Goal: Task Accomplishment & Management: Complete application form

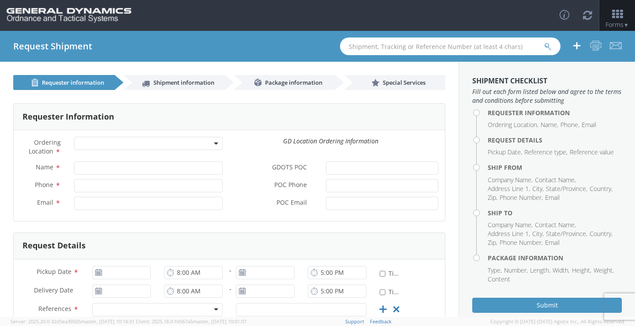
click at [214, 143] on b at bounding box center [216, 143] width 4 height 2
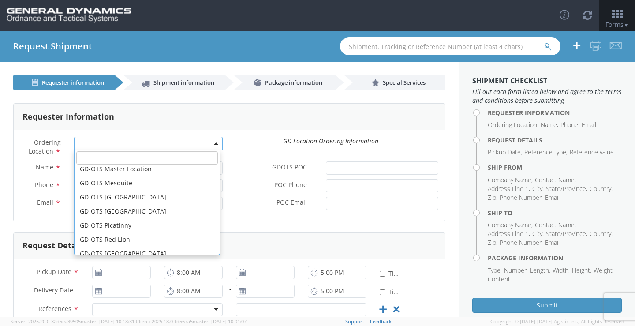
scroll to position [220, 0]
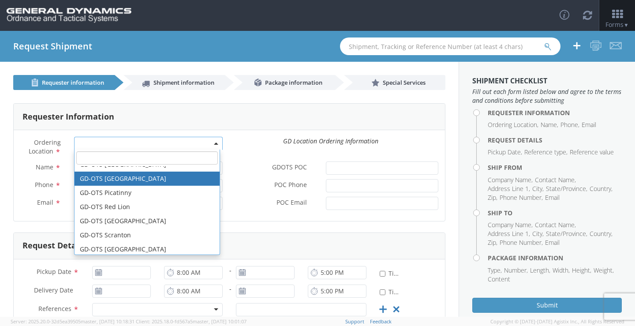
select select "311"
type input "[PERSON_NAME][EMAIL_ADDRESS][DOMAIN_NAME]"
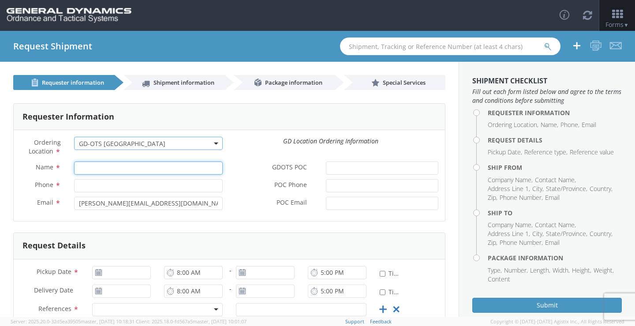
click at [176, 167] on input "Name *" at bounding box center [148, 167] width 149 height 13
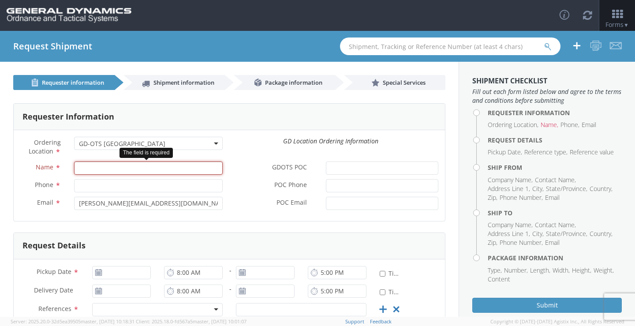
click at [178, 168] on input "Name *" at bounding box center [148, 167] width 149 height 13
type input "[PERSON_NAME]-EDGE"
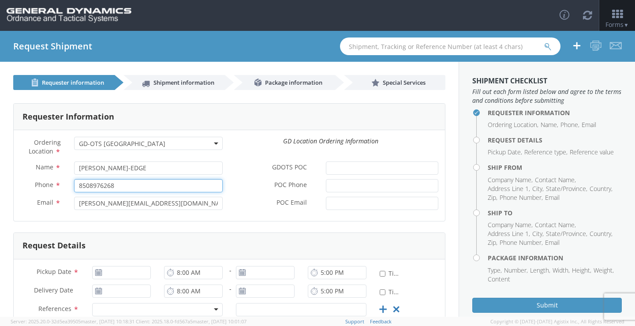
drag, startPoint x: 123, startPoint y: 186, endPoint x: 47, endPoint y: 185, distance: 75.8
click at [47, 185] on div "Phone * 8508976268" at bounding box center [122, 185] width 216 height 13
paste input "-897-6257"
type input "[PHONE_NUMBER]"
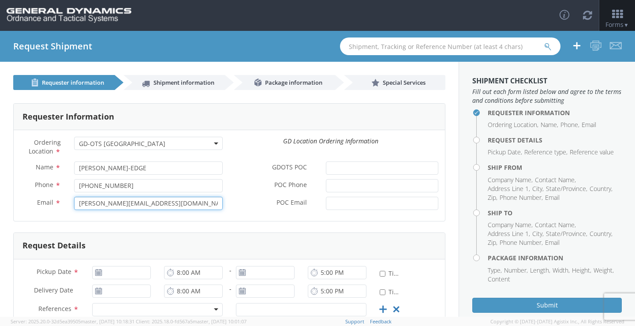
drag, startPoint x: 173, startPoint y: 207, endPoint x: -78, endPoint y: 207, distance: 250.8
click at [0, 207] on html "annexa Batch Shipping Guide Created with Sketch. calendar Created with Sketch." at bounding box center [317, 163] width 635 height 326
paste input "Ginji.[PERSON_NAME]-Edge"
type input "[EMAIL_ADDRESS][PERSON_NAME][DOMAIN_NAME]"
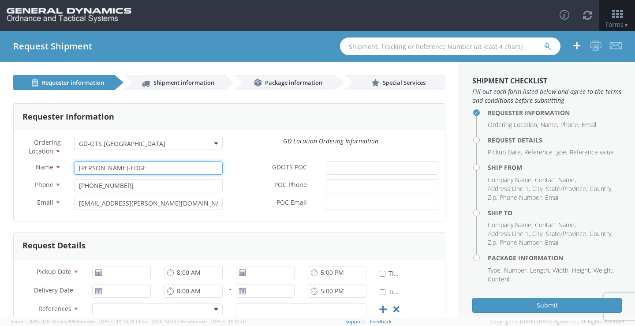
drag, startPoint x: 143, startPoint y: 167, endPoint x: 24, endPoint y: 167, distance: 118.6
click at [24, 167] on div "Name * [PERSON_NAME]-EDGE" at bounding box center [122, 167] width 216 height 13
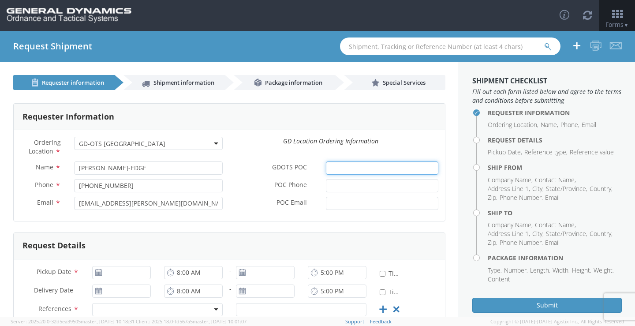
click at [375, 168] on input "GDOTS POC *" at bounding box center [382, 167] width 112 height 13
paste input "[PERSON_NAME]-EDGE"
type input "[PERSON_NAME]-EDGE"
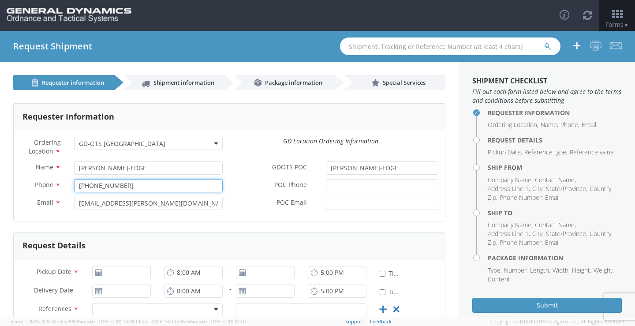
drag, startPoint x: 150, startPoint y: 183, endPoint x: -15, endPoint y: 185, distance: 164.4
click at [0, 185] on html "annexa Batch Shipping Guide Created with Sketch. calendar Created with Sketch." at bounding box center [317, 163] width 635 height 326
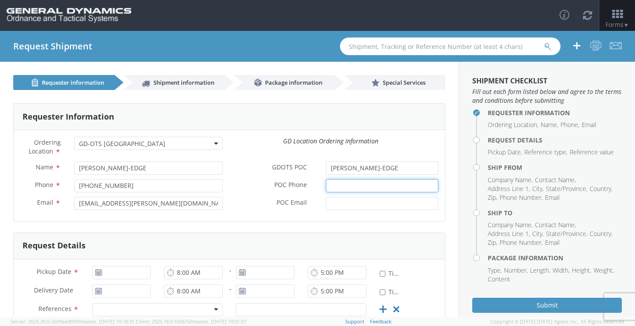
click at [335, 190] on input "POC Phone *" at bounding box center [382, 185] width 112 height 13
paste input "[PHONE_NUMBER]"
type input "[PHONE_NUMBER]"
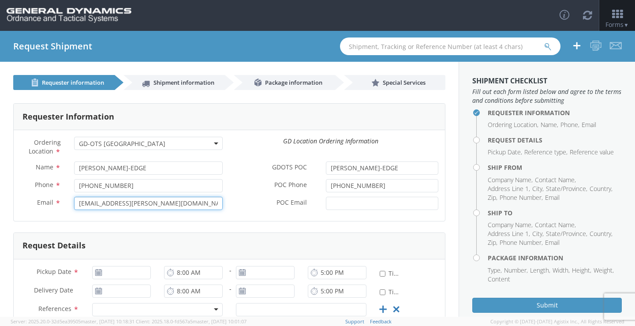
drag, startPoint x: 166, startPoint y: 204, endPoint x: 43, endPoint y: 204, distance: 123.0
click at [43, 204] on div "Email * [EMAIL_ADDRESS][PERSON_NAME][DOMAIN_NAME]" at bounding box center [122, 203] width 216 height 13
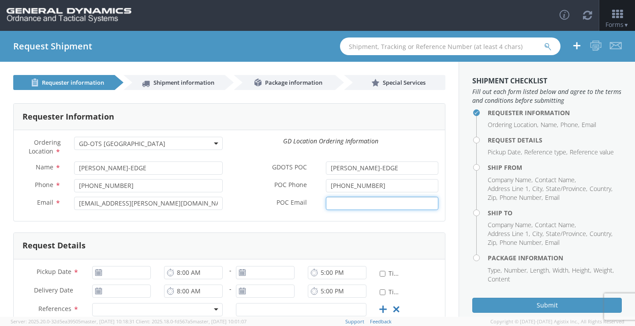
click at [346, 201] on input "POC Email *" at bounding box center [382, 203] width 112 height 13
paste input "[EMAIL_ADDRESS][PERSON_NAME][DOMAIN_NAME]"
type input "[EMAIL_ADDRESS][PERSON_NAME][DOMAIN_NAME]"
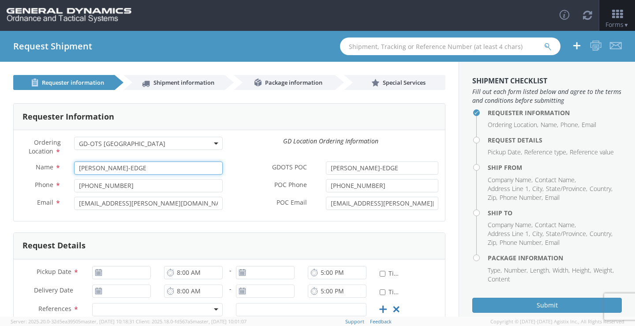
click at [119, 171] on input "[PERSON_NAME]-EDGE" at bounding box center [148, 167] width 149 height 13
type input "[PERSON_NAME]"
click at [130, 190] on input "[PHONE_NUMBER]" at bounding box center [148, 185] width 149 height 13
drag, startPoint x: 130, startPoint y: 189, endPoint x: -43, endPoint y: 193, distance: 172.8
click at [0, 193] on html "annexa Batch Shipping Guide Created with Sketch. calendar Created with Sketch." at bounding box center [317, 163] width 635 height 326
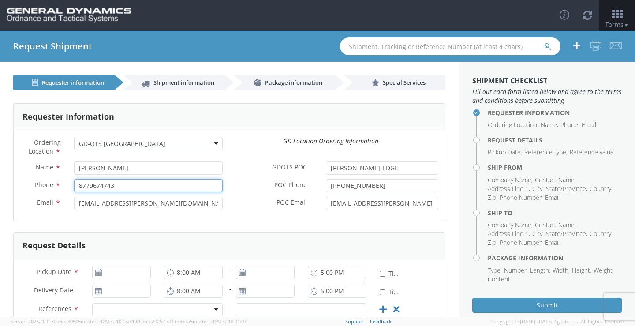
type input "8779674743"
click at [245, 207] on label "POC Email *" at bounding box center [274, 202] width 90 height 11
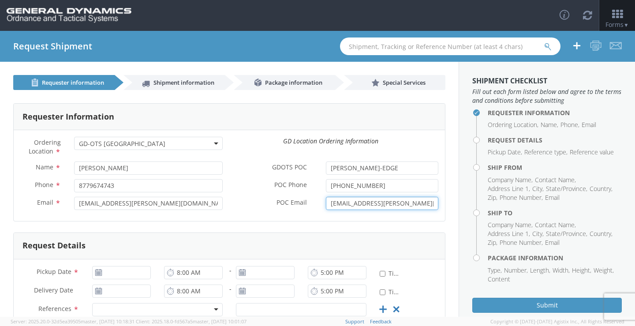
click at [326, 207] on input "[EMAIL_ADDRESS][PERSON_NAME][DOMAIN_NAME]" at bounding box center [382, 203] width 112 height 13
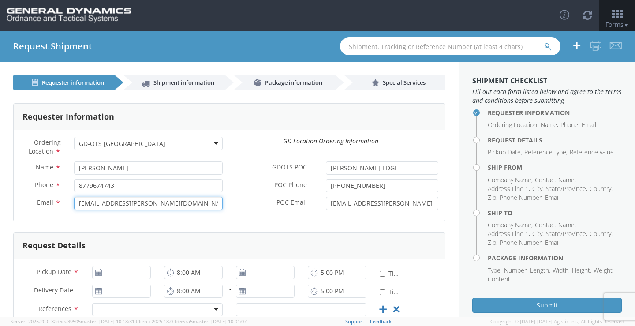
drag, startPoint x: 178, startPoint y: 203, endPoint x: -24, endPoint y: 204, distance: 201.9
click at [0, 204] on html "annexa Batch Shipping Guide Created with Sketch. calendar Created with Sketch." at bounding box center [317, 163] width 635 height 326
type input "[EMAIL_ADDRESS][DOMAIN_NAME]"
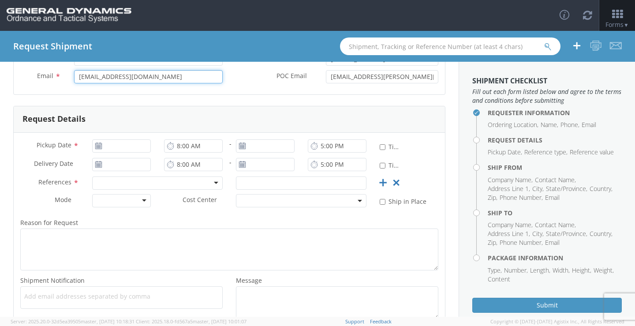
scroll to position [132, 0]
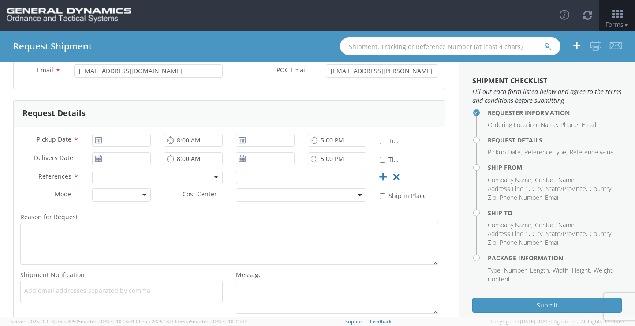
click at [97, 139] on use at bounding box center [98, 140] width 6 height 6
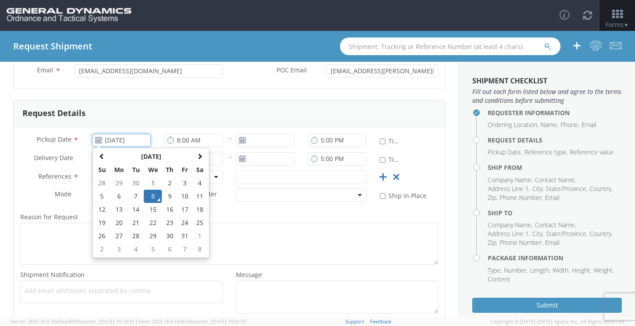
click at [117, 139] on input "[DATE]" at bounding box center [121, 140] width 59 height 13
click at [165, 193] on td "9" at bounding box center [169, 196] width 15 height 13
type input "[DATE]"
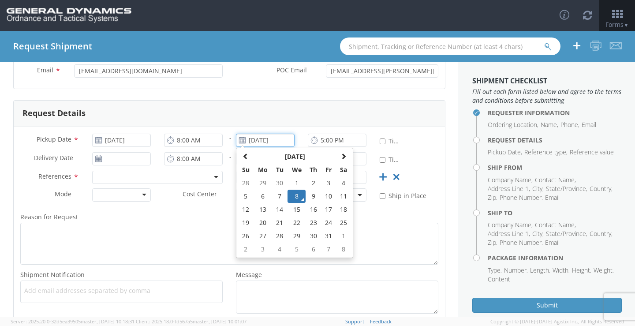
click at [256, 144] on input "[DATE]" at bounding box center [265, 140] width 59 height 13
click at [311, 201] on td "9" at bounding box center [312, 196] width 15 height 13
type input "[DATE]"
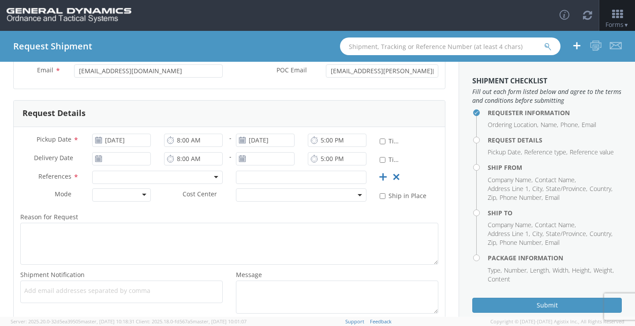
click at [97, 156] on icon at bounding box center [98, 158] width 7 height 7
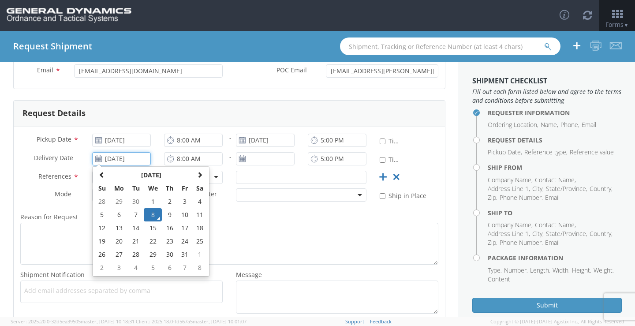
click at [113, 160] on input "[DATE]" at bounding box center [121, 158] width 59 height 13
click at [135, 229] on td "14" at bounding box center [135, 227] width 15 height 13
type input "[DATE]"
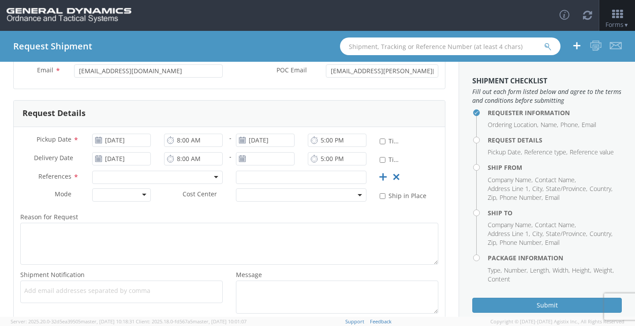
click at [238, 159] on icon at bounding box center [241, 158] width 7 height 7
click at [240, 159] on use at bounding box center [242, 158] width 6 height 6
click at [249, 158] on input "[DATE]" at bounding box center [265, 158] width 59 height 13
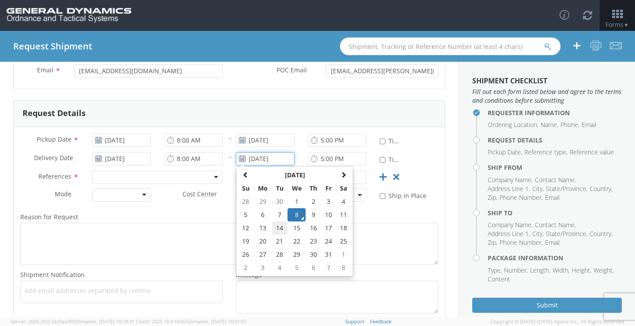
click at [275, 225] on td "14" at bounding box center [279, 227] width 15 height 13
type input "[DATE]"
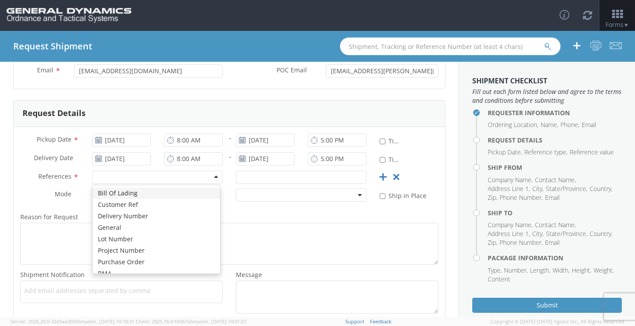
click at [210, 176] on div at bounding box center [157, 177] width 130 height 13
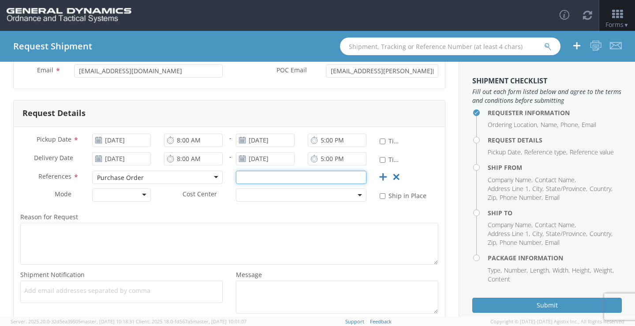
click at [262, 179] on input "text" at bounding box center [301, 177] width 130 height 13
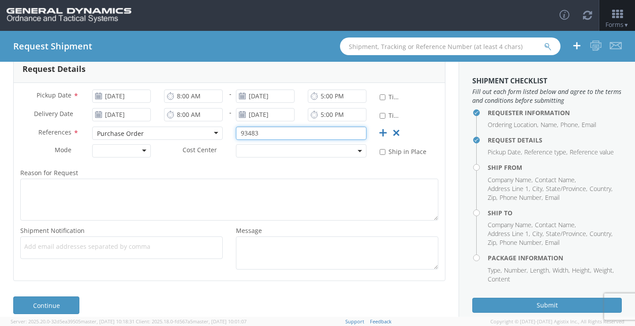
type input "93483"
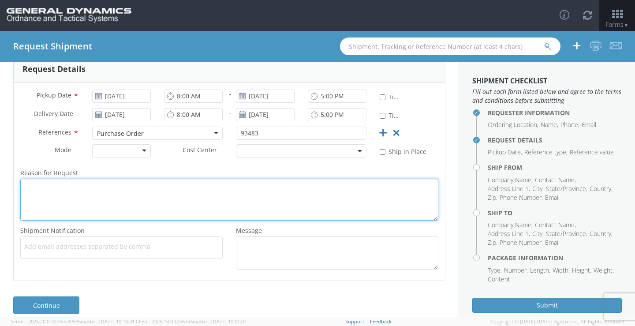
click at [211, 187] on textarea "Reason for Request *" at bounding box center [229, 199] width 418 height 42
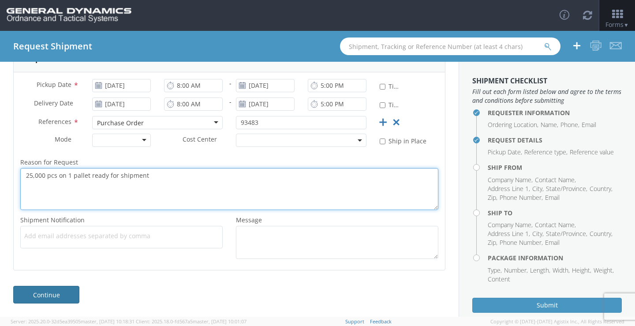
type textarea "25,000 pcs on 1 pallet ready for shipment"
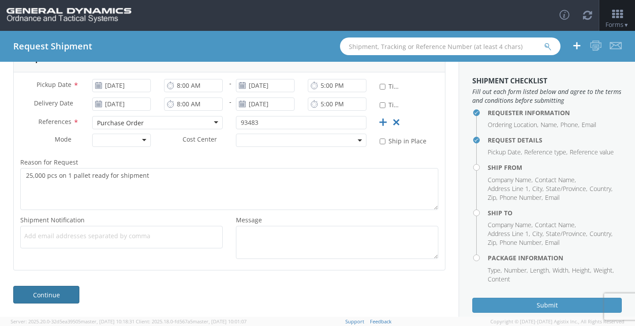
click at [66, 292] on link "Continue" at bounding box center [46, 295] width 66 height 18
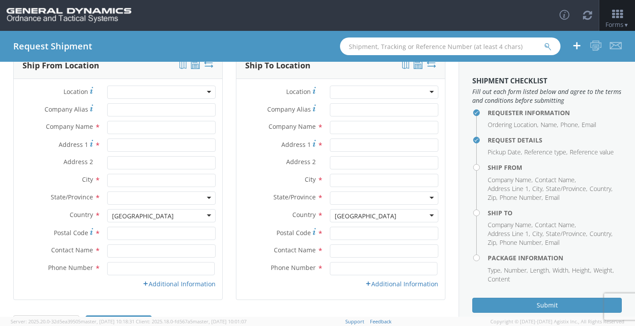
scroll to position [0, 0]
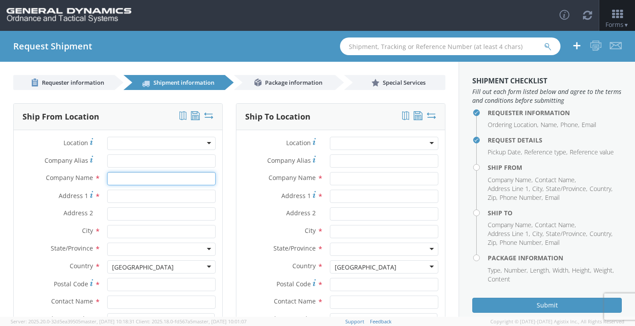
click at [161, 177] on input "text" at bounding box center [161, 178] width 108 height 13
type input "Willington Nameplate"
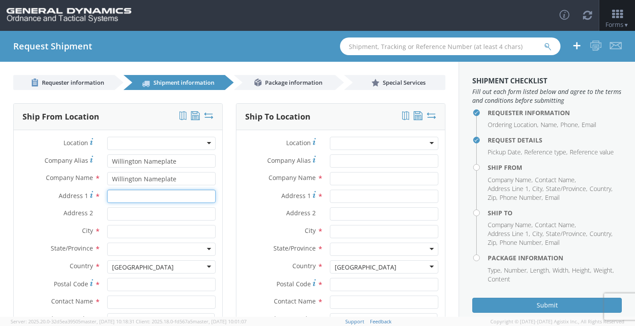
type input "[STREET_ADDRESS]"
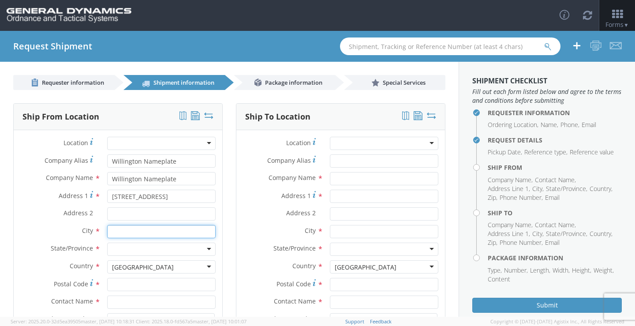
type input "[PERSON_NAME][GEOGRAPHIC_DATA]"
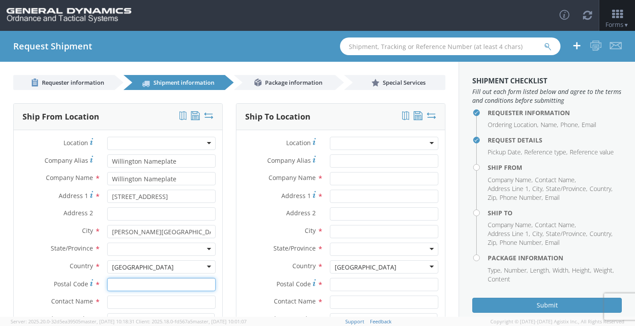
type input "06076"
type input "[PERSON_NAME]"
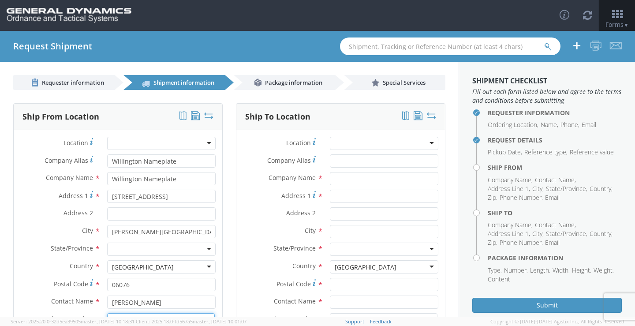
type input "8779674743"
click at [208, 250] on div at bounding box center [161, 248] width 108 height 13
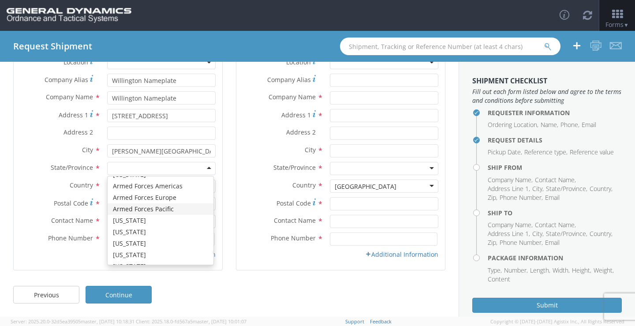
scroll to position [88, 0]
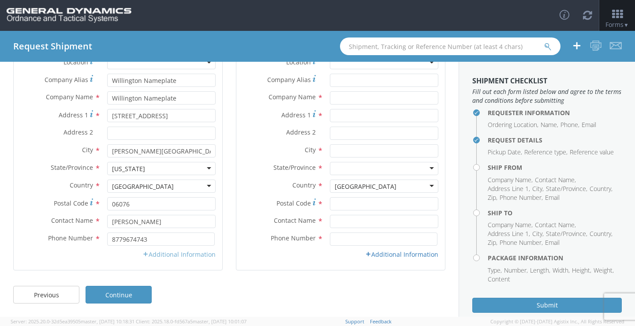
click at [156, 253] on link "Additional Information" at bounding box center [178, 254] width 73 height 8
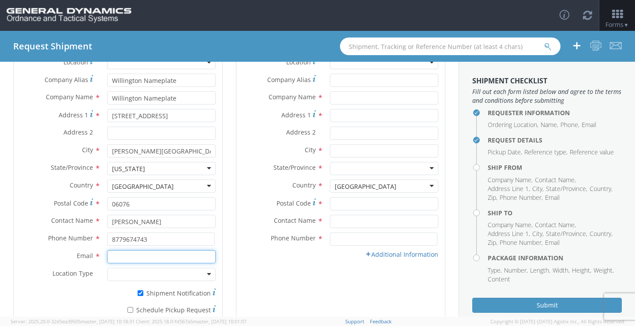
click at [156, 253] on input "Email *" at bounding box center [161, 256] width 108 height 13
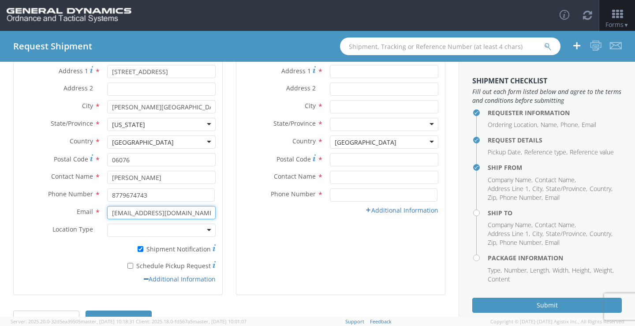
type input "[EMAIL_ADDRESS][DOMAIN_NAME]"
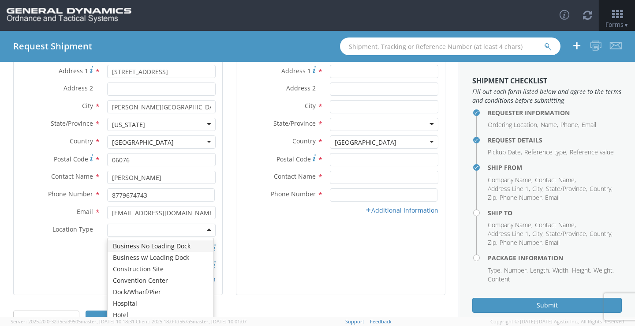
click at [204, 231] on div at bounding box center [161, 229] width 108 height 13
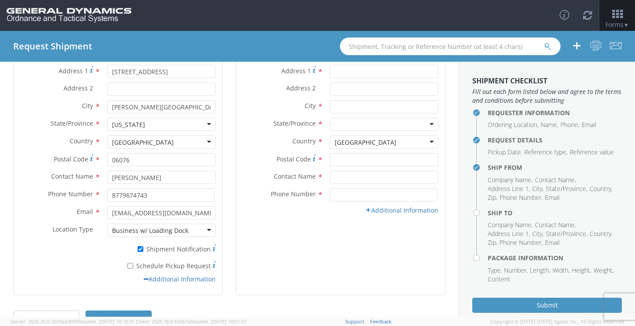
click at [208, 230] on div "Business w/ Loading Dock" at bounding box center [161, 229] width 108 height 13
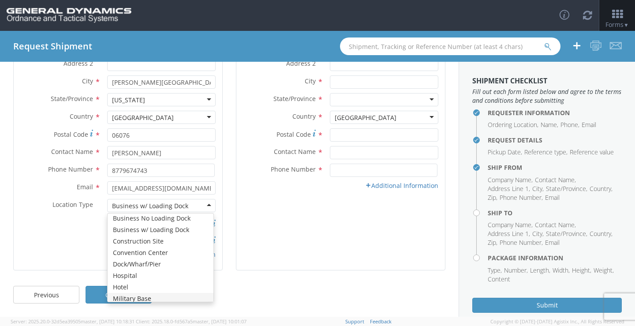
scroll to position [0, 0]
click at [167, 234] on div "Email * [EMAIL_ADDRESS][DOMAIN_NAME] Location Type * Business w/ Loading Dock B…" at bounding box center [118, 215] width 208 height 69
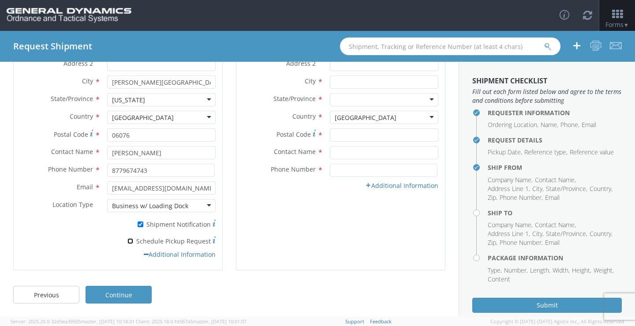
click at [132, 241] on input "* Schedule Pickup Request" at bounding box center [130, 241] width 6 height 6
checkbox input "true"
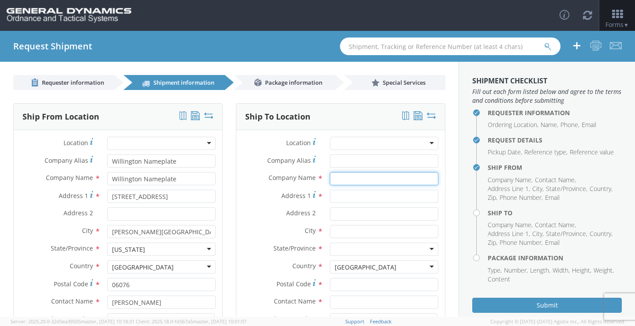
click at [353, 177] on input "text" at bounding box center [384, 178] width 108 height 13
click at [371, 180] on input "text" at bounding box center [384, 178] width 108 height 13
type input "General Dynamics - OTS"
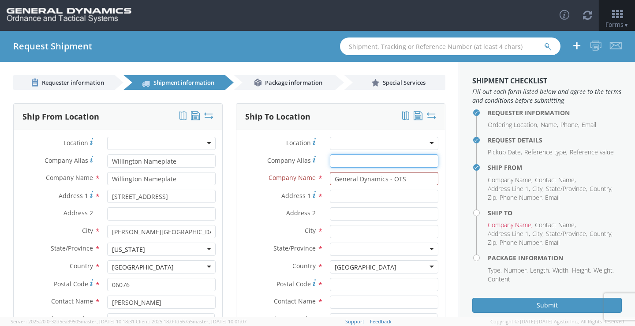
type input "General Dynamics - OTS"
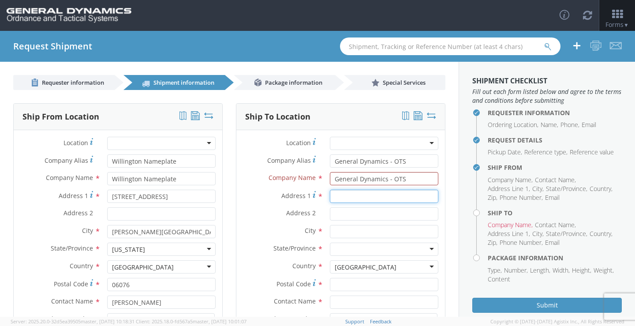
type input "[STREET_ADDRESS][PERSON_NAME]"
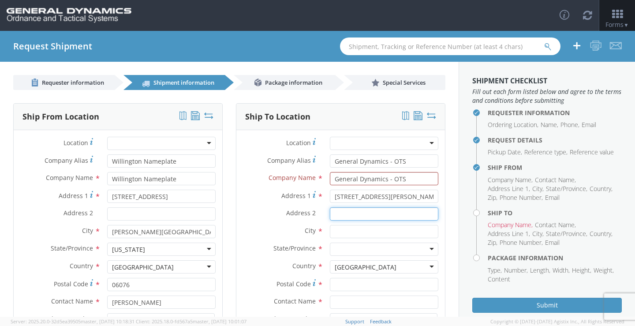
type input "Bldg# 7000B"
type input "[GEOGRAPHIC_DATA]"
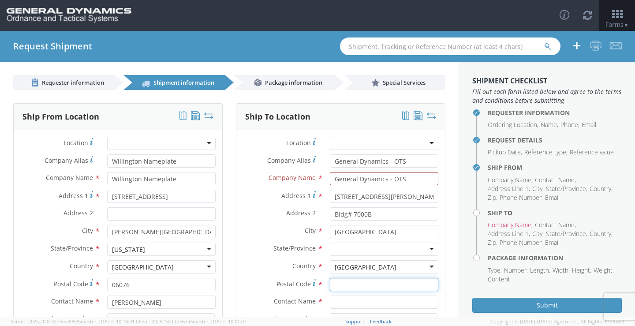
type input "71701"
type input "[PERSON_NAME]-EDGE"
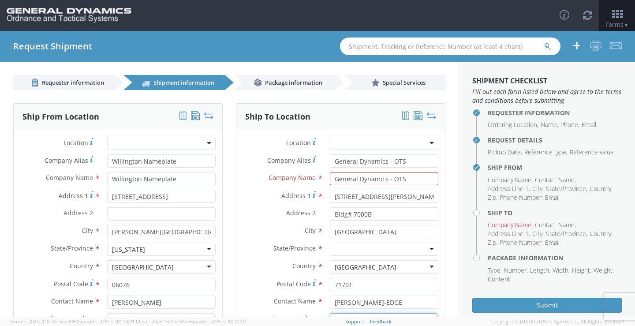
type input "8508976268"
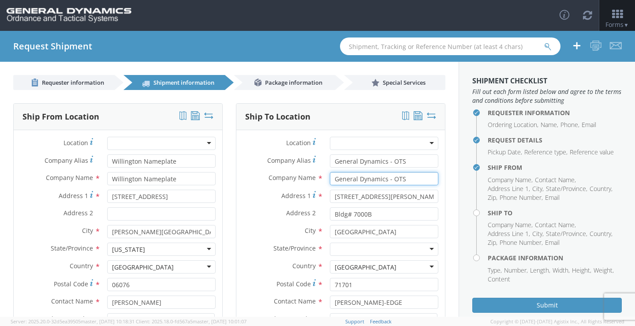
scroll to position [44, 0]
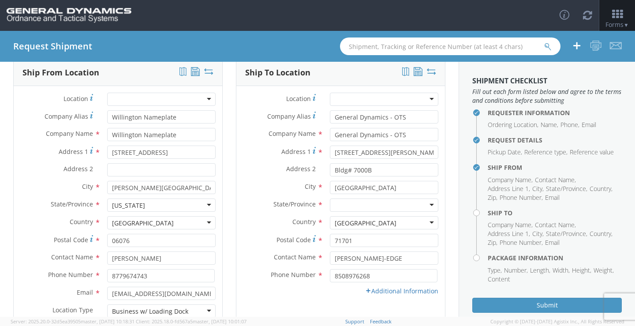
click at [429, 203] on div at bounding box center [384, 204] width 108 height 13
click at [368, 288] on link "Additional Information" at bounding box center [401, 290] width 73 height 8
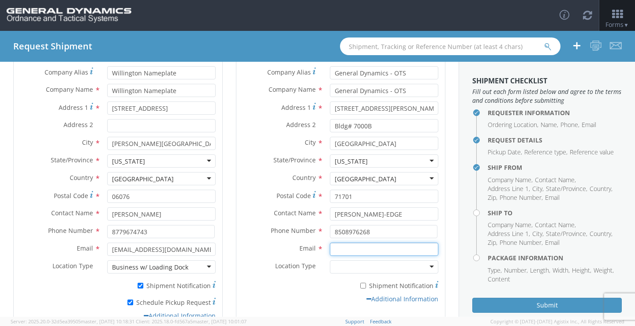
click at [382, 252] on input "Email *" at bounding box center [384, 248] width 108 height 13
paste input "[EMAIL_ADDRESS][PERSON_NAME][DOMAIN_NAME]"
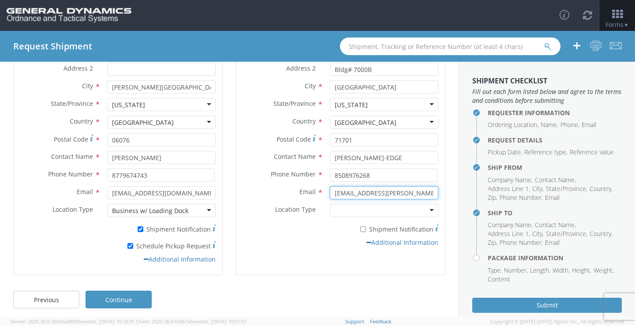
scroll to position [149, 0]
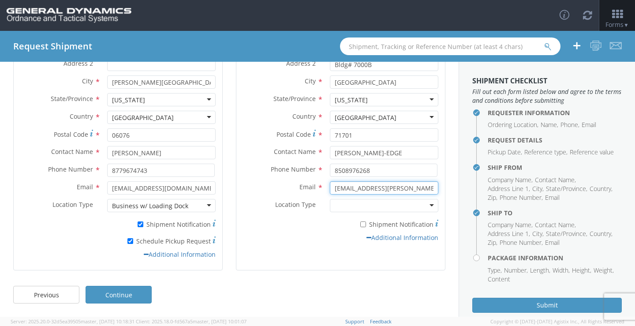
type input "[EMAIL_ADDRESS][PERSON_NAME][DOMAIN_NAME]"
click at [360, 224] on input "* Shipment Notification" at bounding box center [363, 224] width 6 height 6
checkbox input "true"
click at [366, 236] on icon at bounding box center [368, 237] width 5 height 6
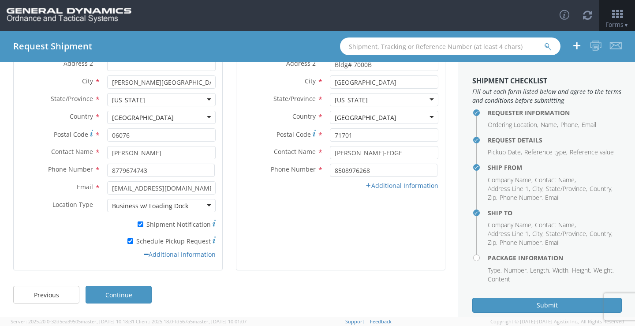
click at [365, 186] on icon at bounding box center [368, 185] width 6 height 6
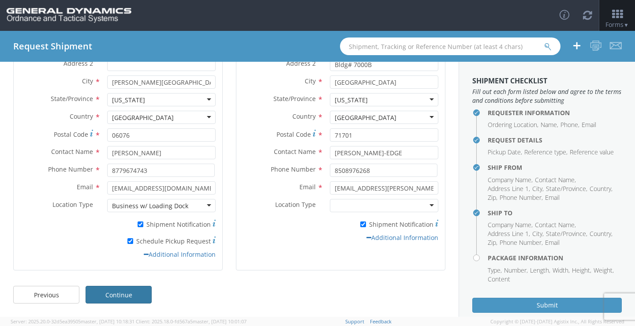
click at [143, 299] on link "Continue" at bounding box center [118, 295] width 66 height 18
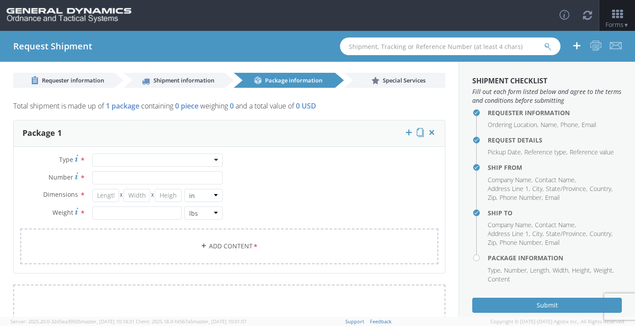
scroll to position [0, 0]
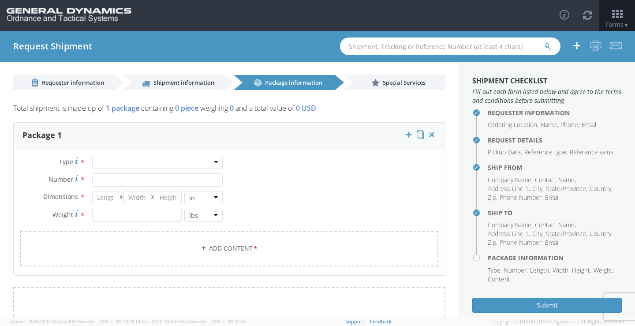
click at [212, 164] on div at bounding box center [157, 162] width 130 height 13
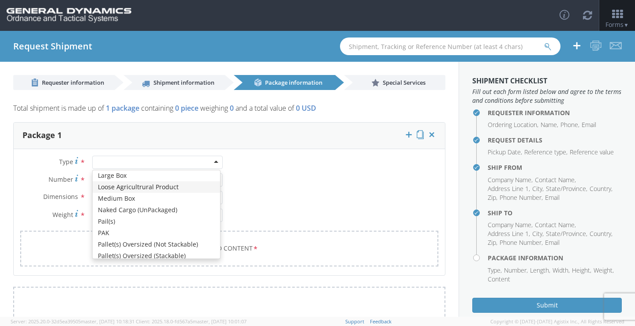
scroll to position [264, 0]
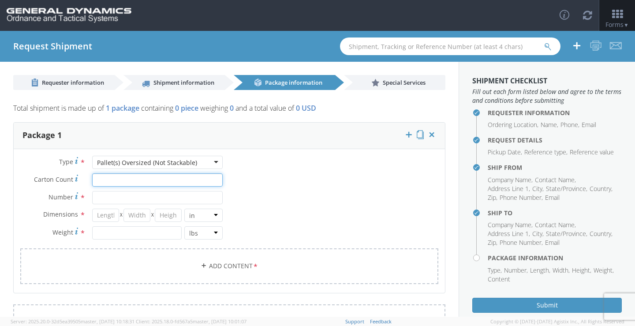
click at [185, 185] on input "Carton Count *" at bounding box center [157, 179] width 130 height 13
click at [180, 198] on input "Number *" at bounding box center [157, 197] width 130 height 13
type input "1"
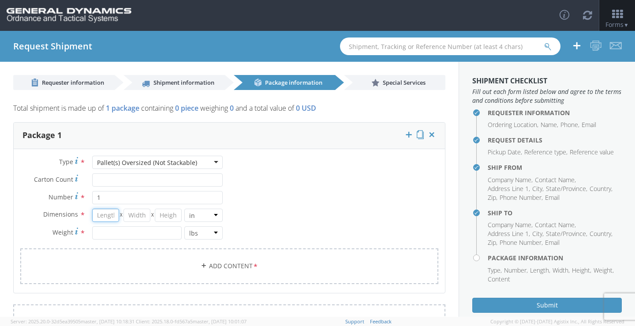
click at [112, 213] on input "number" at bounding box center [105, 214] width 27 height 13
type input "48"
type input "40"
type input "27"
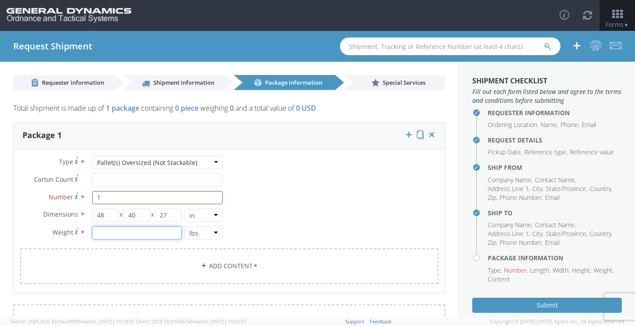
click at [116, 231] on input "number" at bounding box center [136, 232] width 89 height 13
type input "220"
click at [249, 260] on link "Add Content *" at bounding box center [229, 266] width 418 height 36
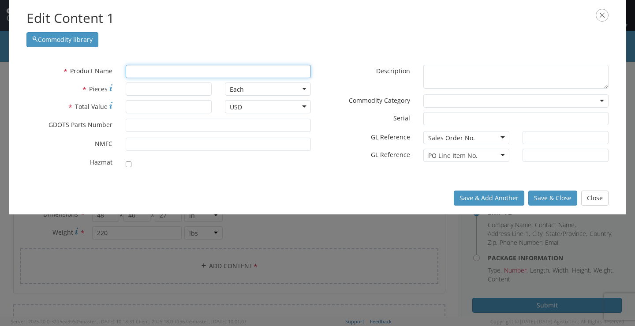
click at [190, 70] on input "text" at bounding box center [218, 71] width 185 height 13
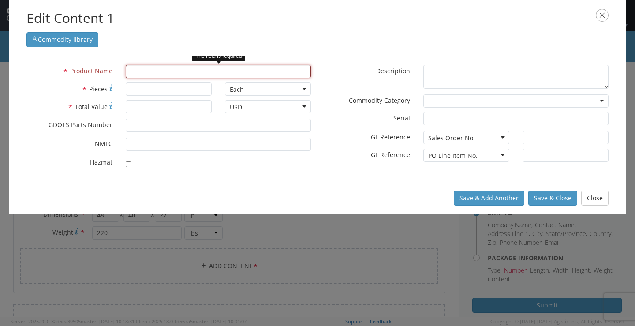
click at [141, 70] on input "text" at bounding box center [218, 71] width 185 height 13
type input "S"
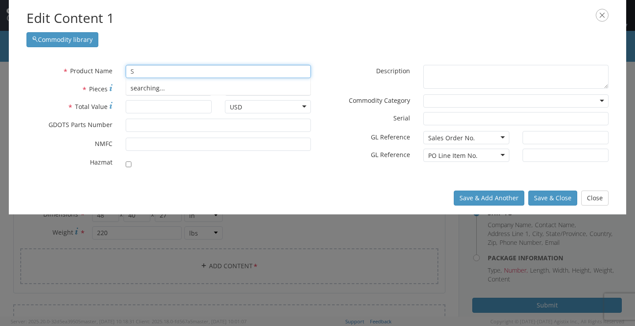
type input "SeaL & WIRE, PRONG LOCK"
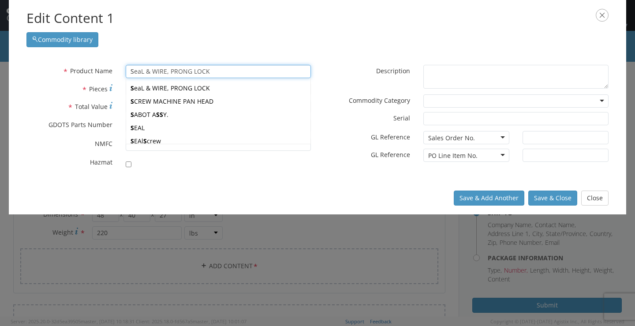
type input "St"
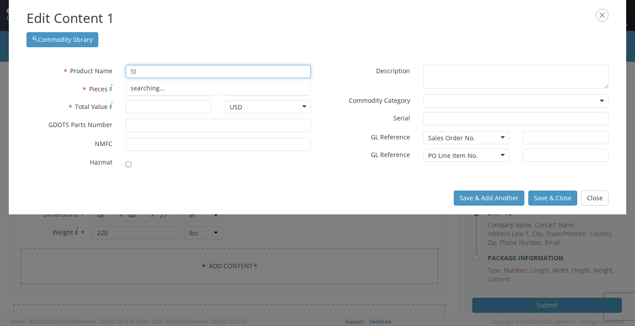
type input "StABILIZER"
type input "Stainless"
type input "Stainless STEEL 316/316L BAR"
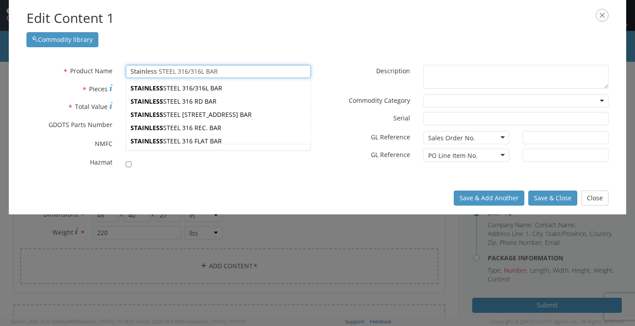
type input "Stainless S"
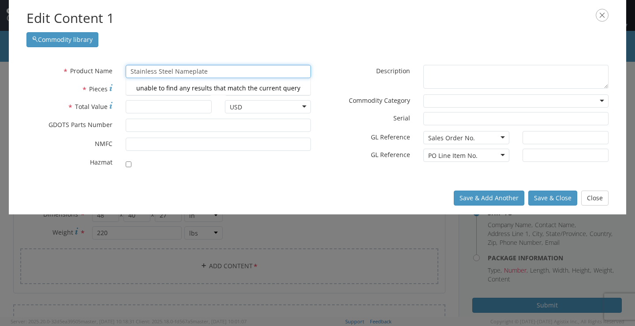
type input "Stainless Steel Nameplate"
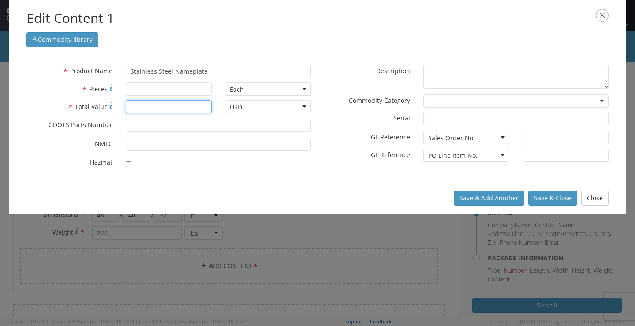
click at [205, 107] on input "* Total Value" at bounding box center [169, 106] width 86 height 13
click at [202, 92] on input "* Pieces" at bounding box center [169, 88] width 86 height 13
type input "25000"
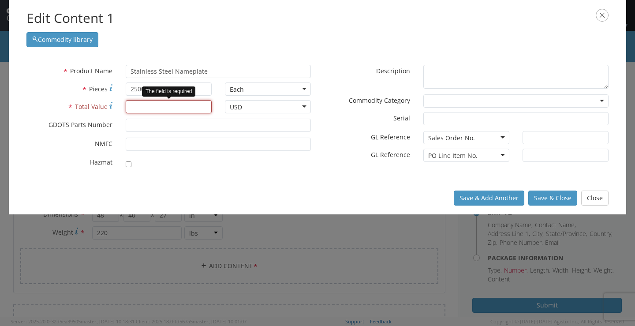
click at [148, 112] on input "* Total Value" at bounding box center [169, 106] width 86 height 13
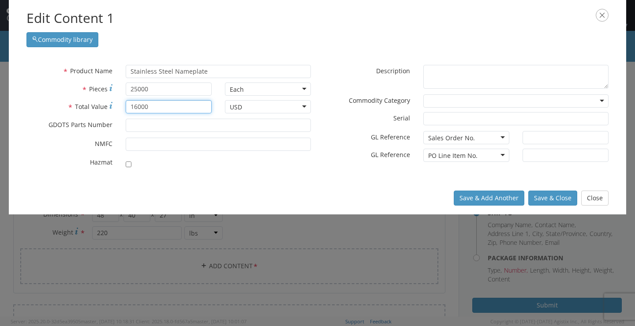
type input "16000"
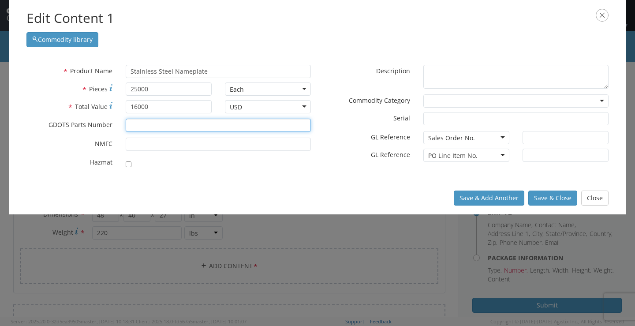
click at [167, 125] on input "* GDOTS Parts Number" at bounding box center [218, 125] width 185 height 13
type input "13005816-4"
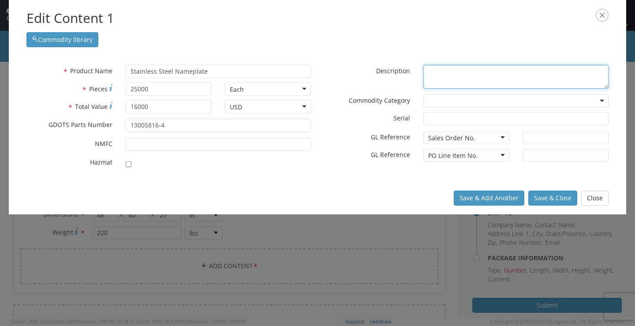
click at [490, 77] on textarea "* Description" at bounding box center [515, 77] width 185 height 24
paste textarea "MOD. ART. CHG. SYS. M232A2"
type textarea "MOD. ART. CHG. SYS. M232A2"
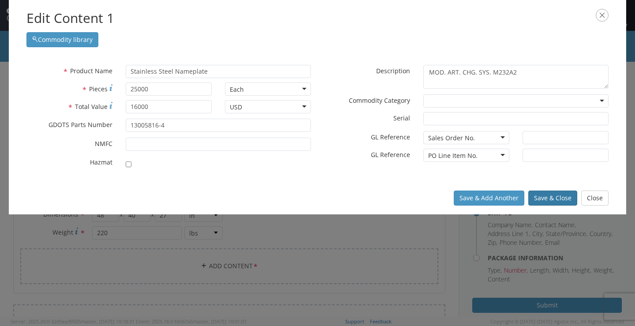
click at [550, 200] on button "Save & Close" at bounding box center [552, 197] width 49 height 15
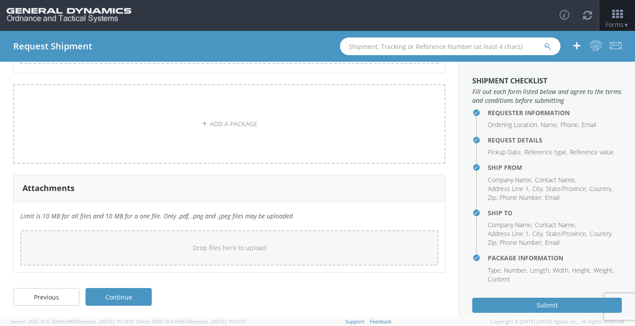
scroll to position [275, 0]
click at [116, 297] on link "Continue" at bounding box center [118, 295] width 66 height 18
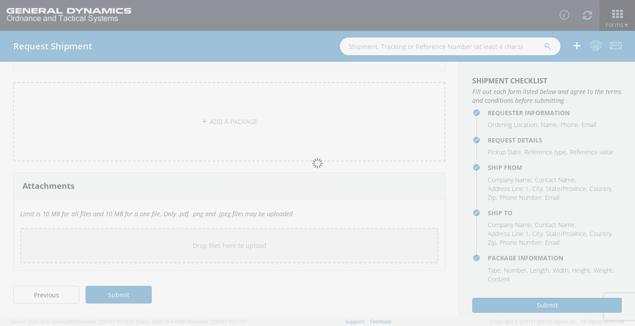
scroll to position [43, 0]
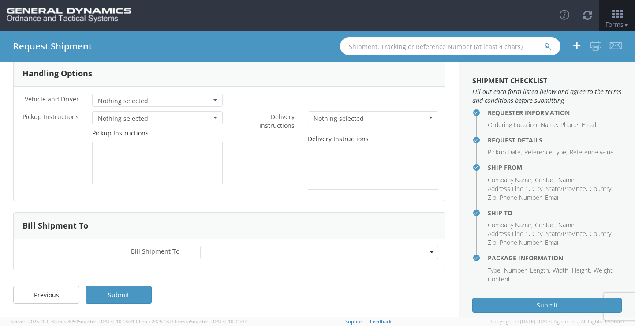
click at [428, 249] on div at bounding box center [319, 251] width 238 height 13
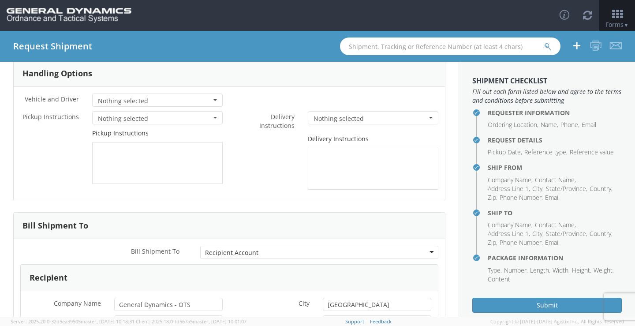
click at [213, 100] on span "button" at bounding box center [215, 100] width 4 height 2
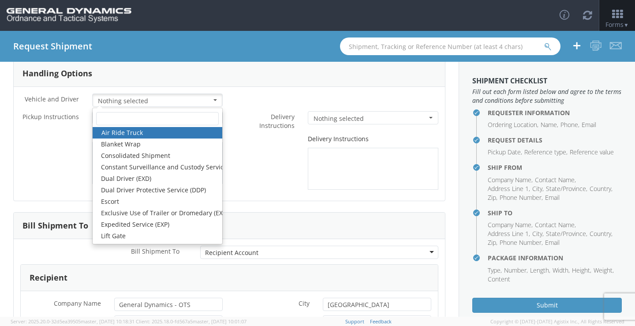
click at [213, 100] on span "button" at bounding box center [215, 100] width 4 height 2
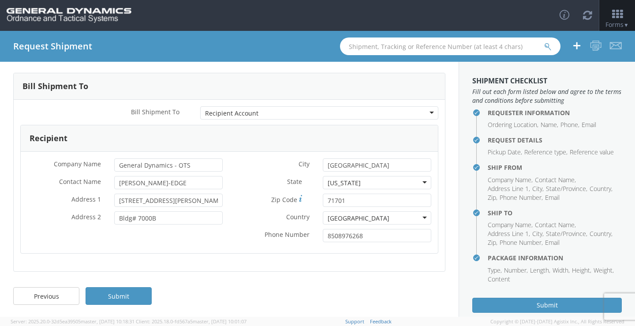
scroll to position [184, 0]
click at [424, 115] on div "Recipient Account" at bounding box center [319, 111] width 238 height 13
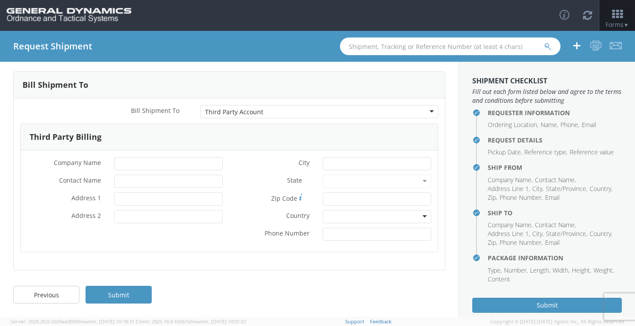
click at [424, 109] on div "Third Party Account" at bounding box center [319, 111] width 238 height 13
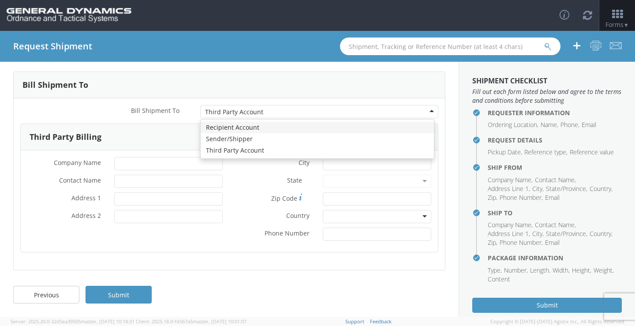
type input "General Dynamics - OTS"
type input "[PERSON_NAME]-EDGE"
type input "[STREET_ADDRESS][PERSON_NAME]"
type input "Bldg# 7000B"
type input "[GEOGRAPHIC_DATA]"
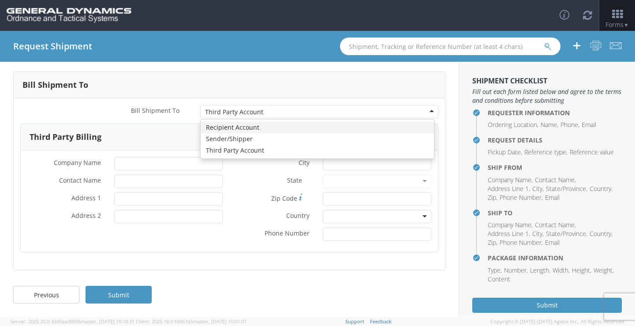
type input "71701"
type input "8508976268"
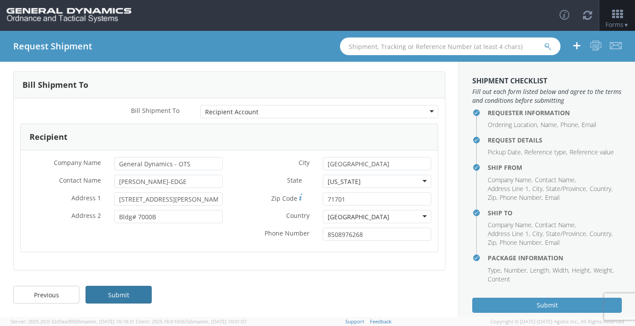
click at [125, 297] on link "Submit" at bounding box center [118, 295] width 66 height 18
